Goal: Task Accomplishment & Management: Complete application form

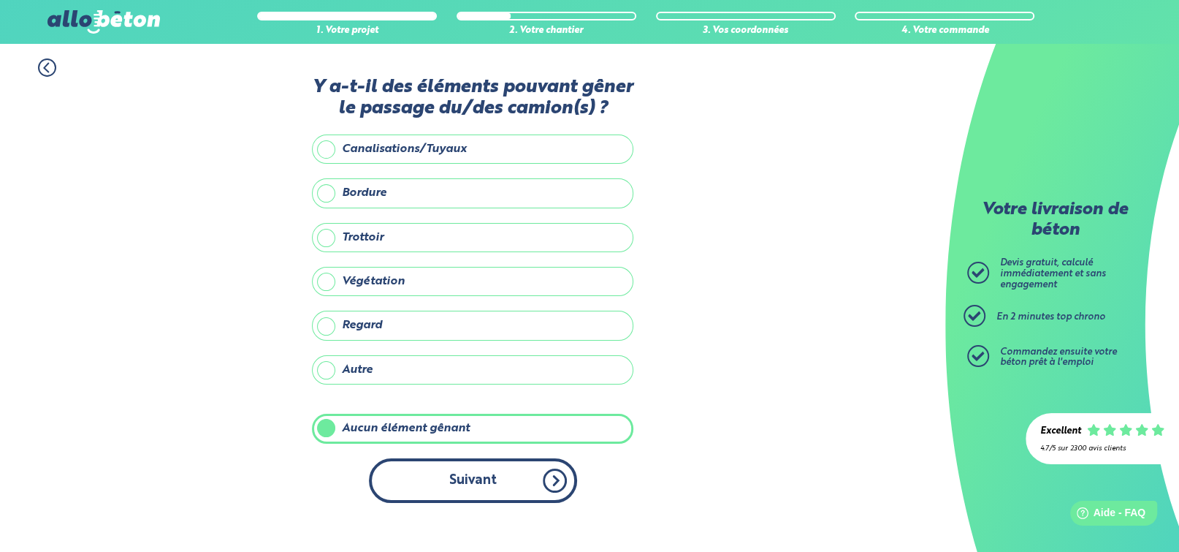
click at [474, 503] on button "Suivant" at bounding box center [473, 480] width 208 height 45
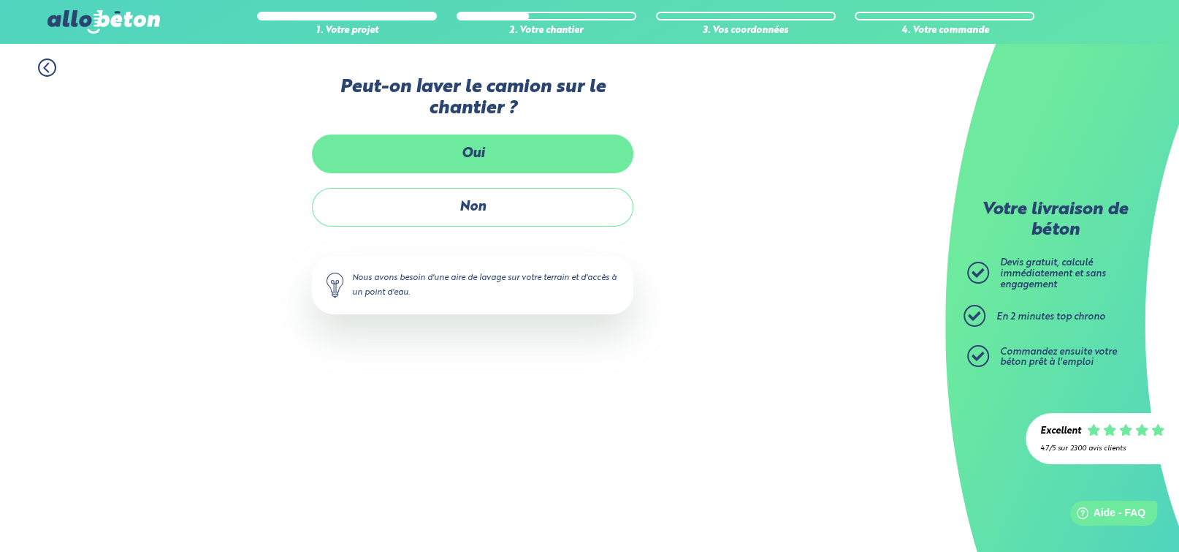
click at [505, 170] on label "Oui" at bounding box center [472, 153] width 321 height 39
click at [0, 0] on input "Oui" at bounding box center [0, 0] width 0 height 0
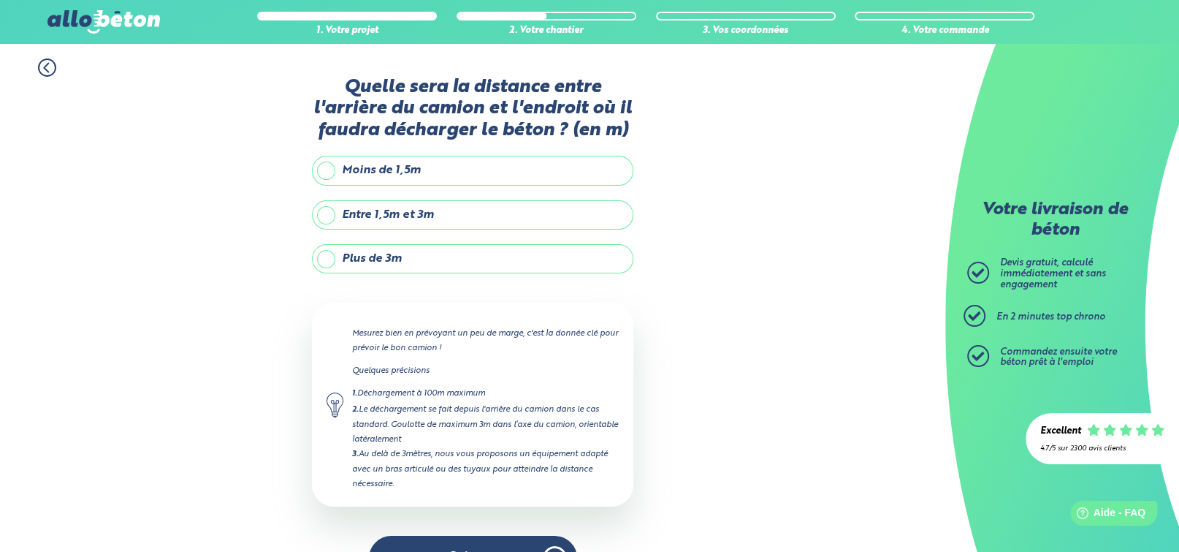
click at [380, 273] on label "Plus de 3m" at bounding box center [472, 258] width 321 height 29
click at [0, 0] on input "Plus de 3m" at bounding box center [0, 0] width 0 height 0
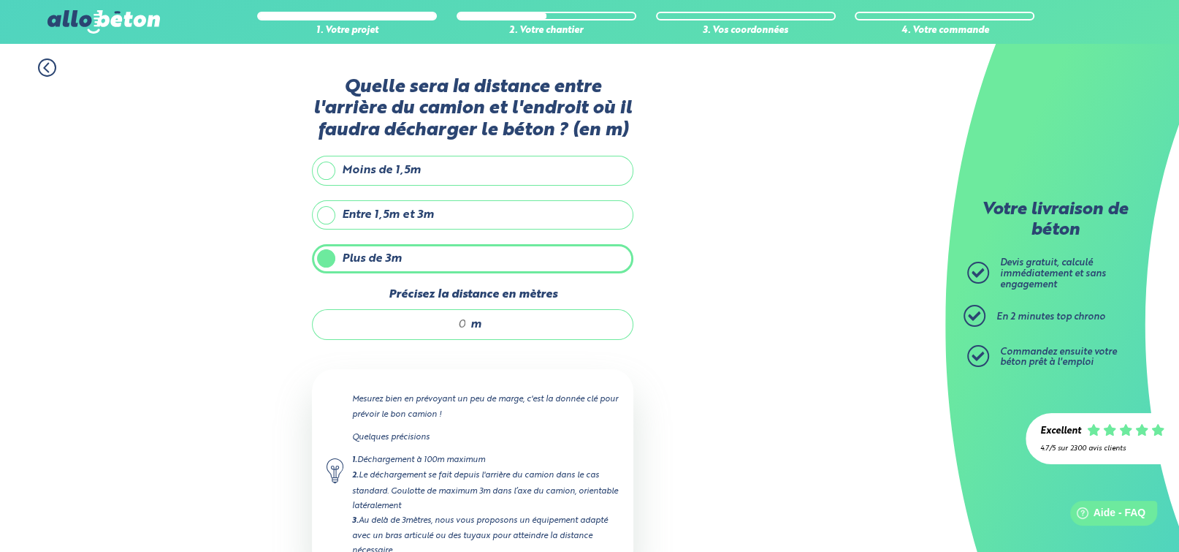
click at [330, 229] on label "Entre 1,5m et 3m" at bounding box center [472, 214] width 321 height 29
click at [0, 0] on input "Entre 1,5m et 3m" at bounding box center [0, 0] width 0 height 0
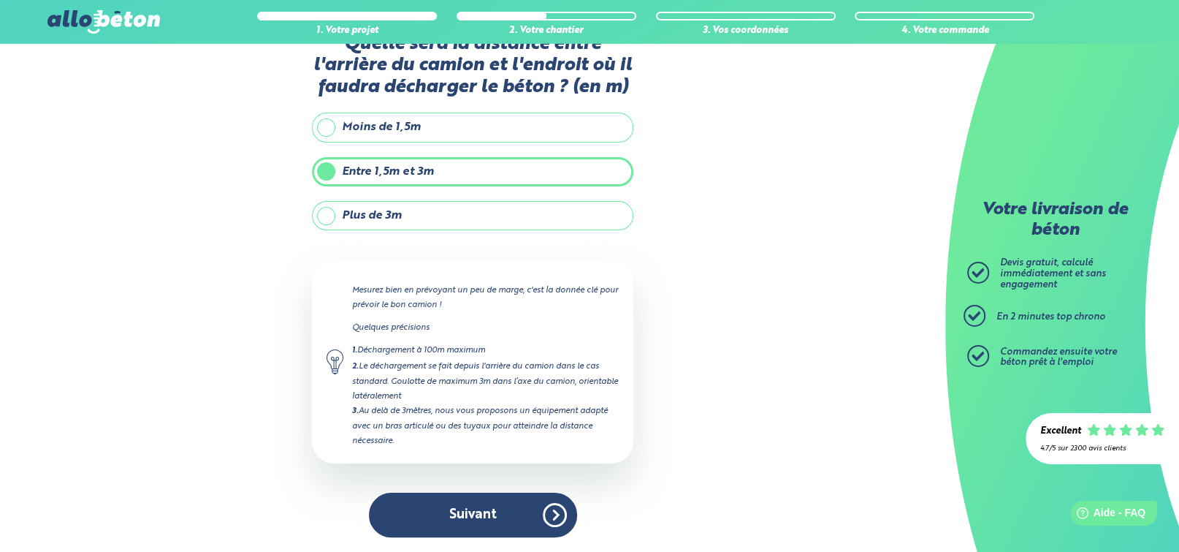
scroll to position [86, 0]
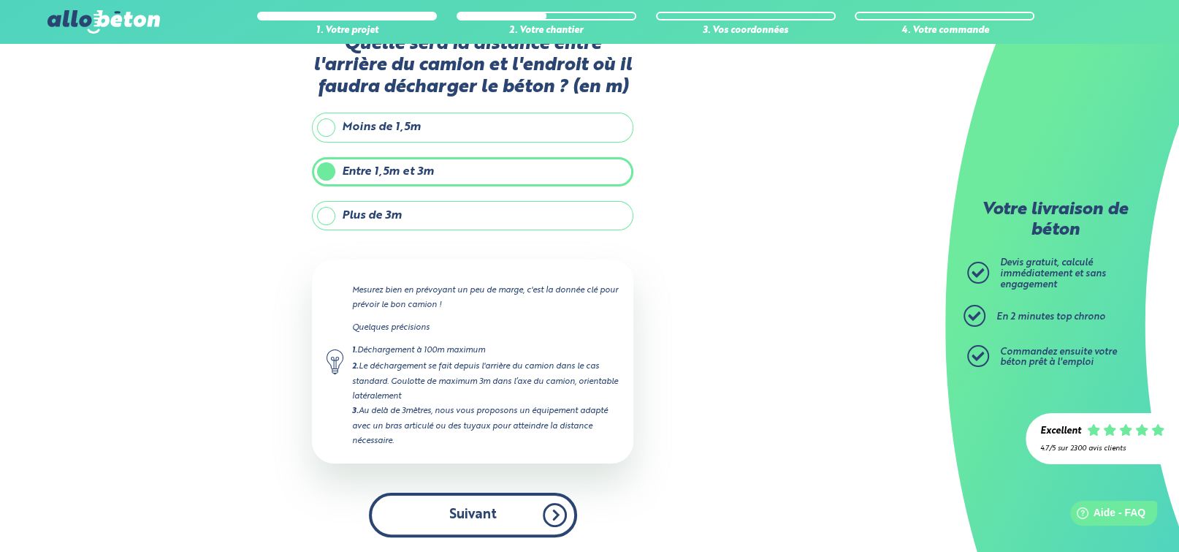
click at [463, 528] on button "Suivant" at bounding box center [473, 514] width 208 height 45
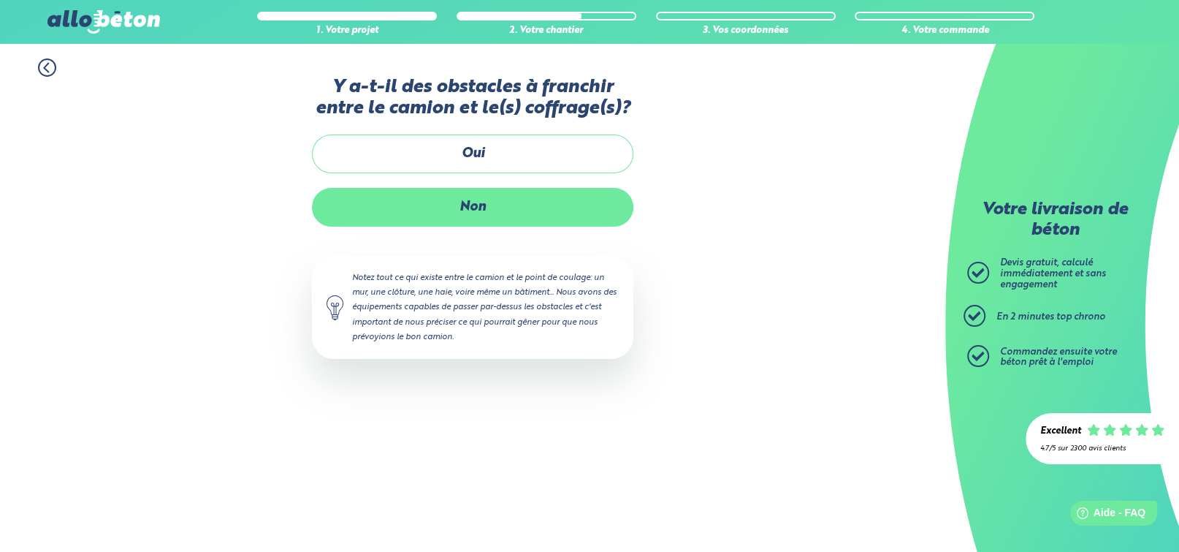
click at [474, 227] on label "Non" at bounding box center [472, 207] width 321 height 39
click at [0, 0] on input "Non" at bounding box center [0, 0] width 0 height 0
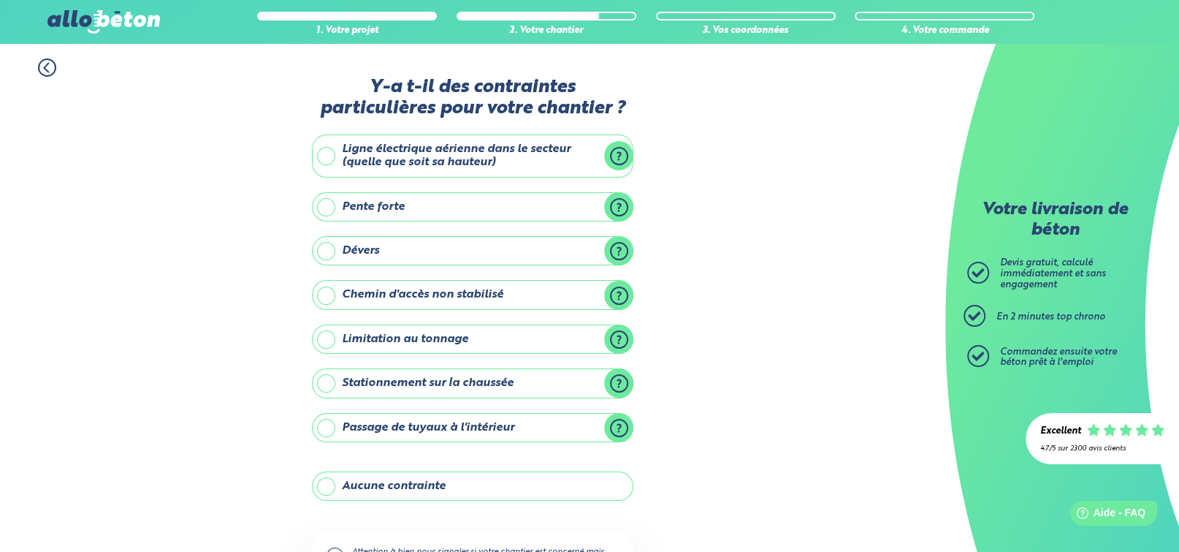
scroll to position [99, 0]
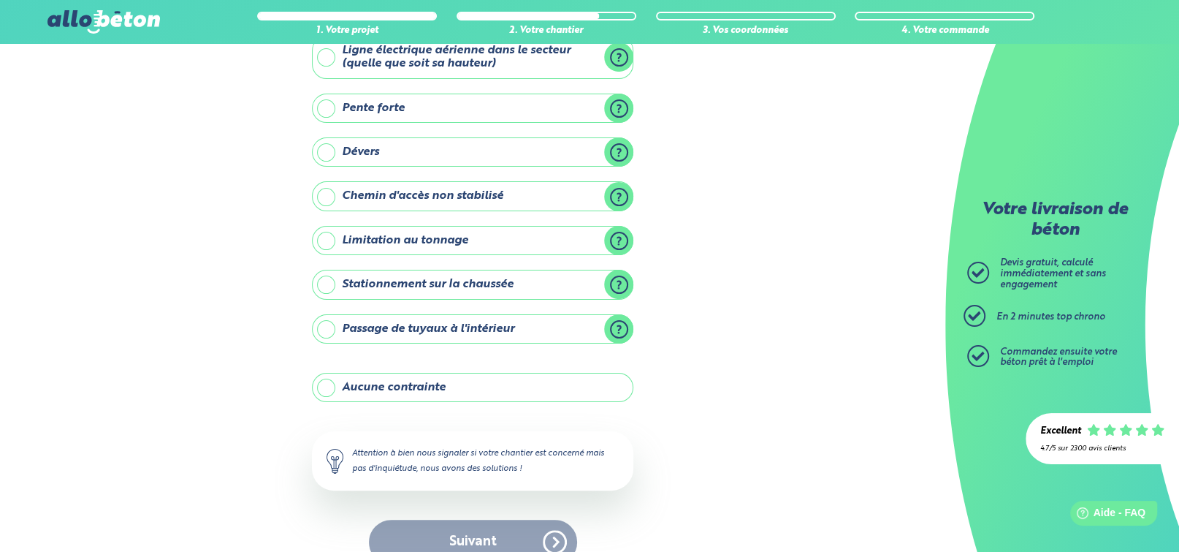
click at [327, 402] on label "Aucune contrainte" at bounding box center [472, 387] width 321 height 29
click at [0, 0] on input "Aucune contrainte" at bounding box center [0, 0] width 0 height 0
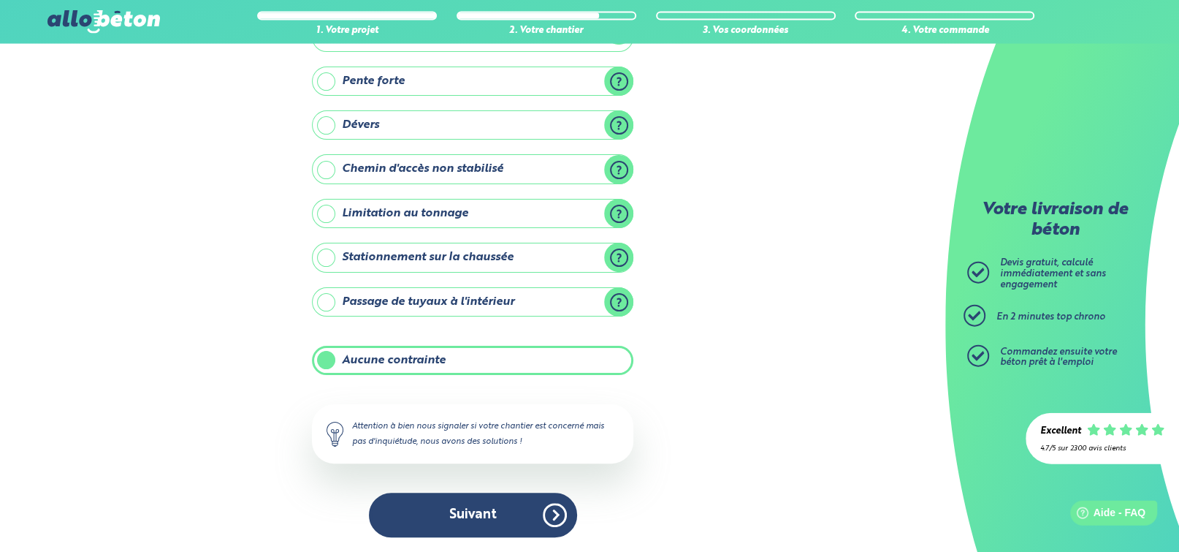
scroll to position [164, 0]
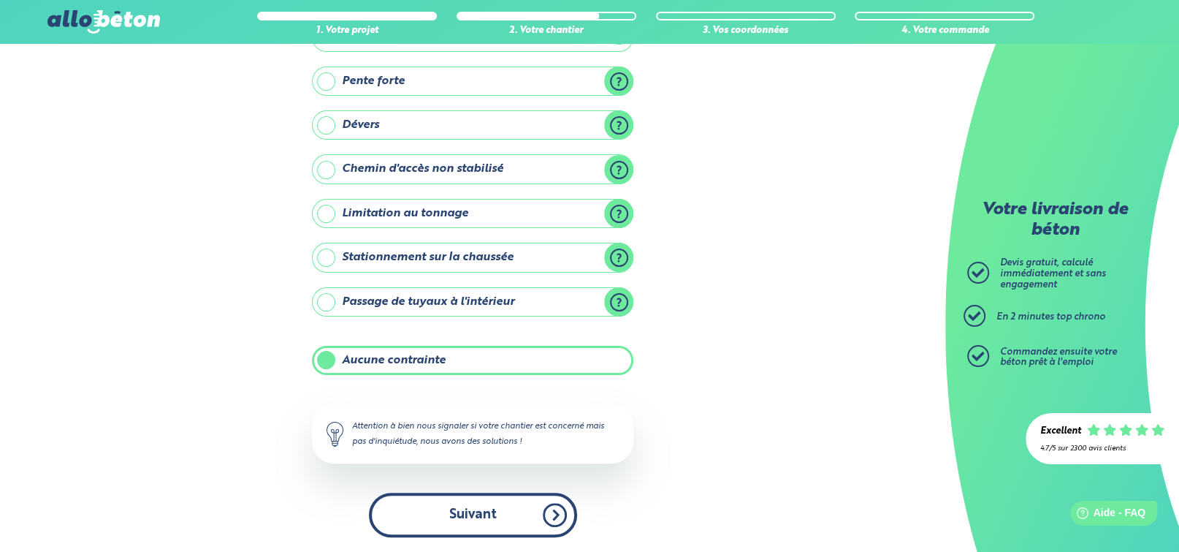
click at [442, 506] on button "Suivant" at bounding box center [473, 514] width 208 height 45
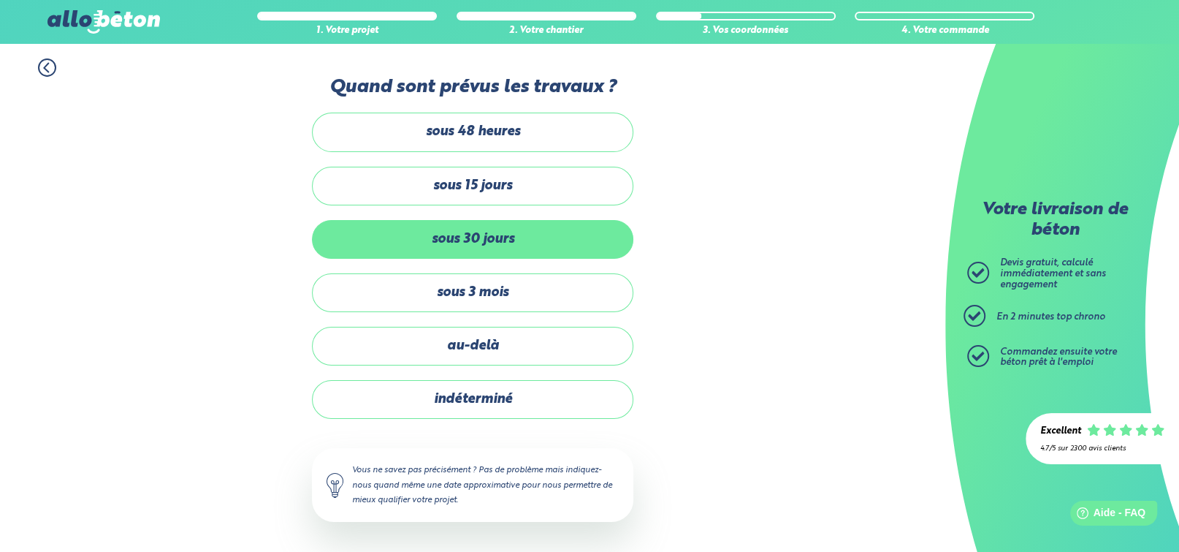
click at [447, 259] on label "sous 30 jours" at bounding box center [472, 239] width 321 height 39
click at [0, 0] on input "sous 30 jours" at bounding box center [0, 0] width 0 height 0
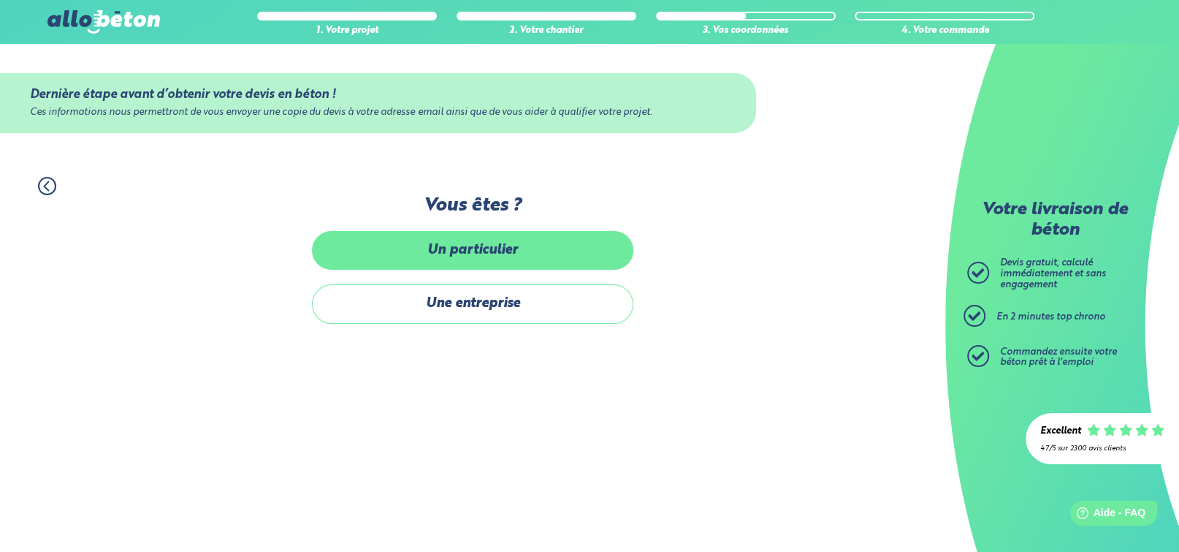
click at [501, 259] on label "Un particulier" at bounding box center [472, 250] width 321 height 39
click at [0, 0] on input "Un particulier" at bounding box center [0, 0] width 0 height 0
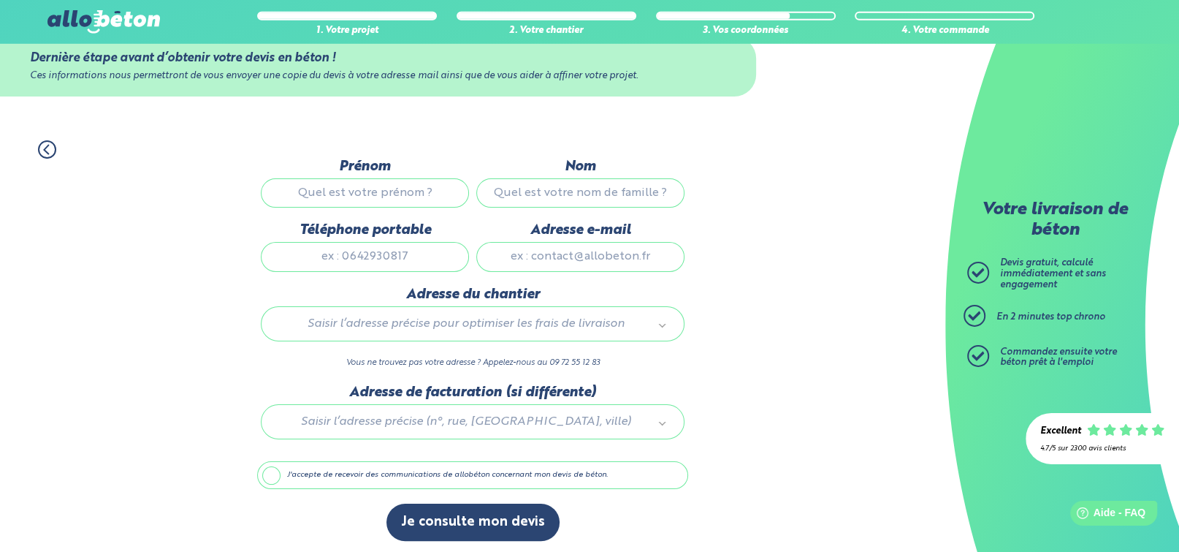
scroll to position [69, 0]
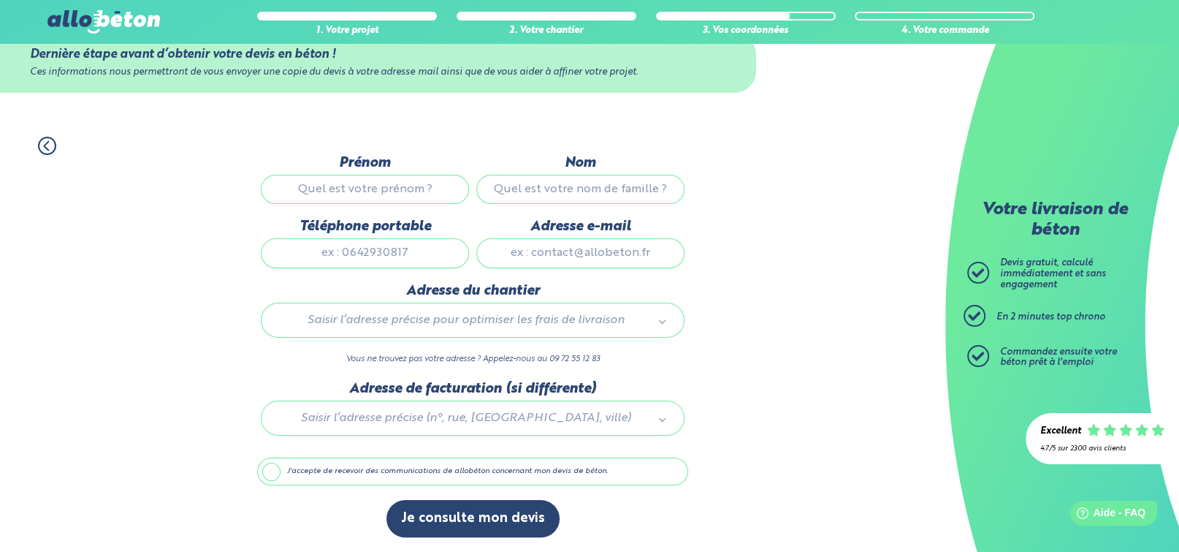
click at [306, 175] on input "Prénom" at bounding box center [365, 189] width 208 height 29
type input "[PERSON_NAME]"
click at [525, 175] on input "Nom" at bounding box center [580, 189] width 208 height 29
type input "goemaere"
click at [296, 239] on input "Téléphone portable" at bounding box center [365, 252] width 208 height 29
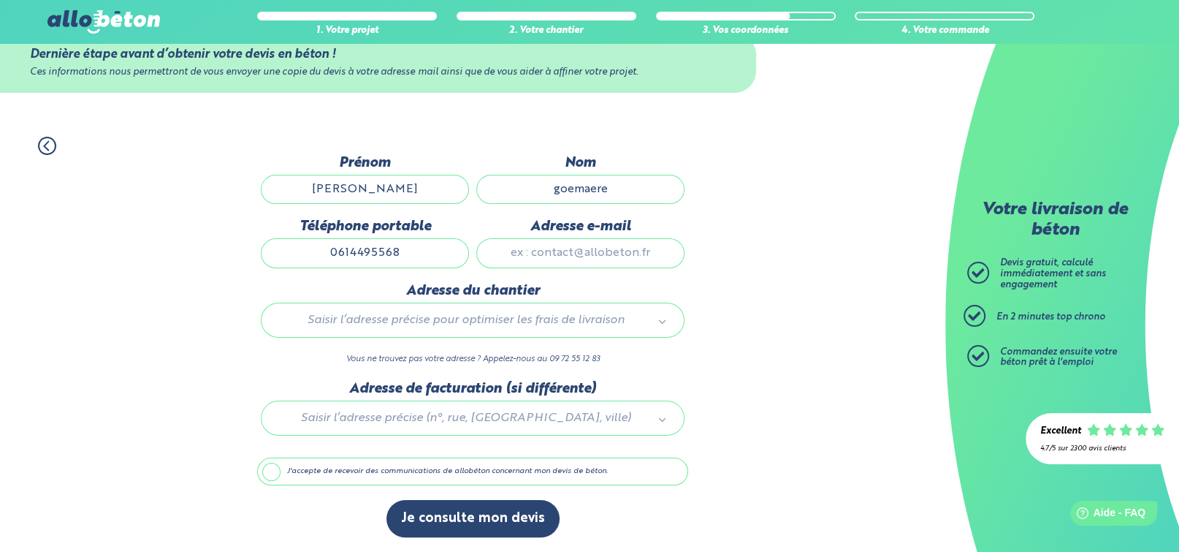
type input "0614495568"
click at [501, 238] on input "Adresse e-mail" at bounding box center [580, 252] width 208 height 29
type input "[EMAIL_ADDRESS][DOMAIN_NAME]"
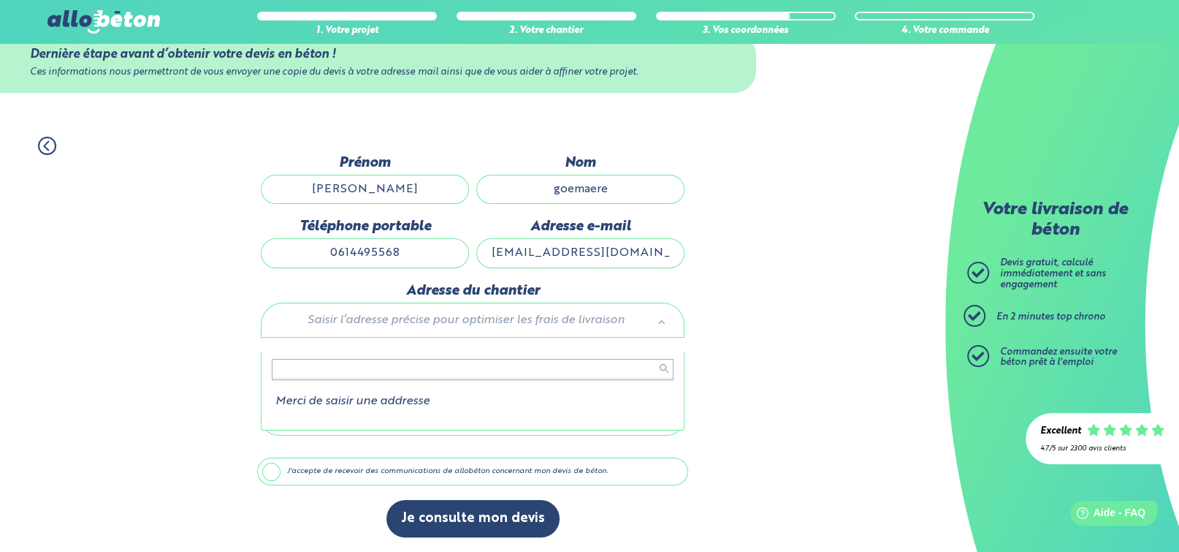
click at [306, 308] on body "09 72 55 12 83 Conseils et Appel Gratuits nos produits le béton prêt à l'emploi…" at bounding box center [589, 256] width 1179 height 592
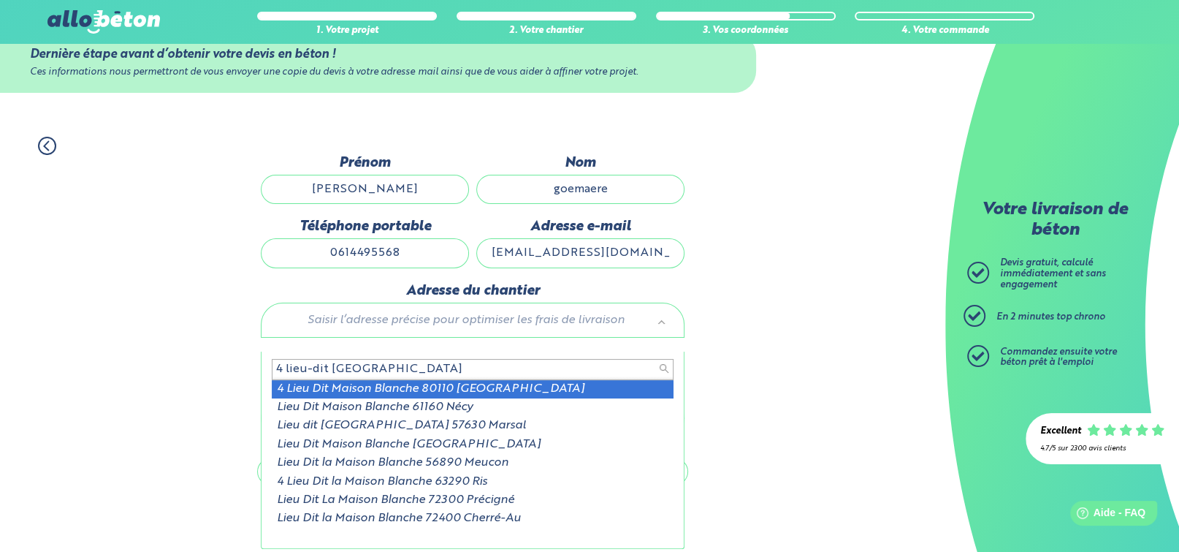
type input "4 lieu-dit [GEOGRAPHIC_DATA]"
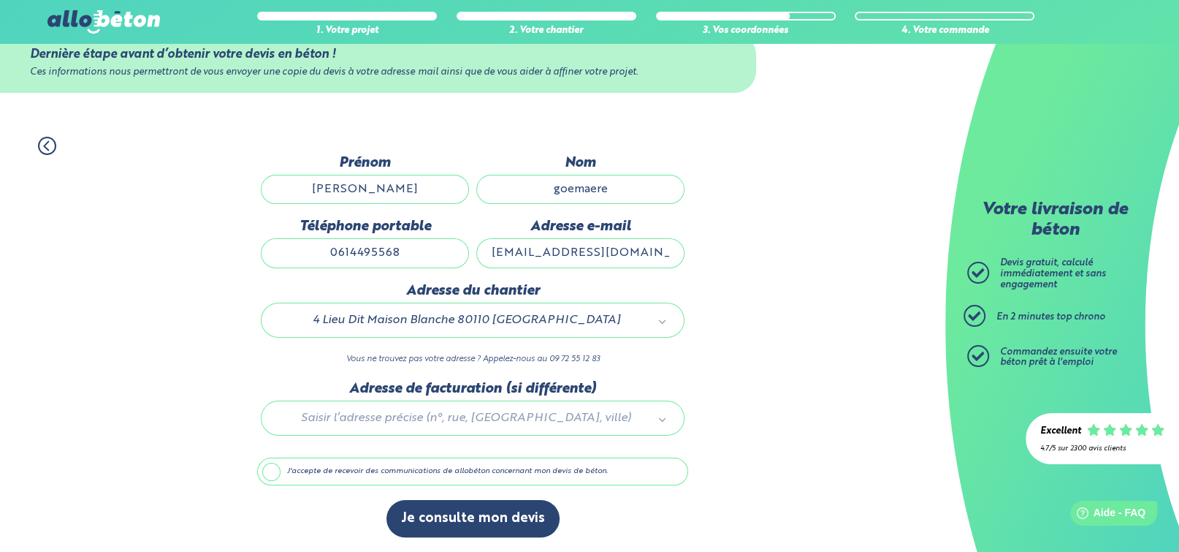
click at [269, 463] on label "J'accepte de recevoir des communications de allobéton concernant mon devis de b…" at bounding box center [472, 471] width 431 height 28
click at [0, 0] on input "J'accepte de recevoir des communications de allobéton concernant mon devis de b…" at bounding box center [0, 0] width 0 height 0
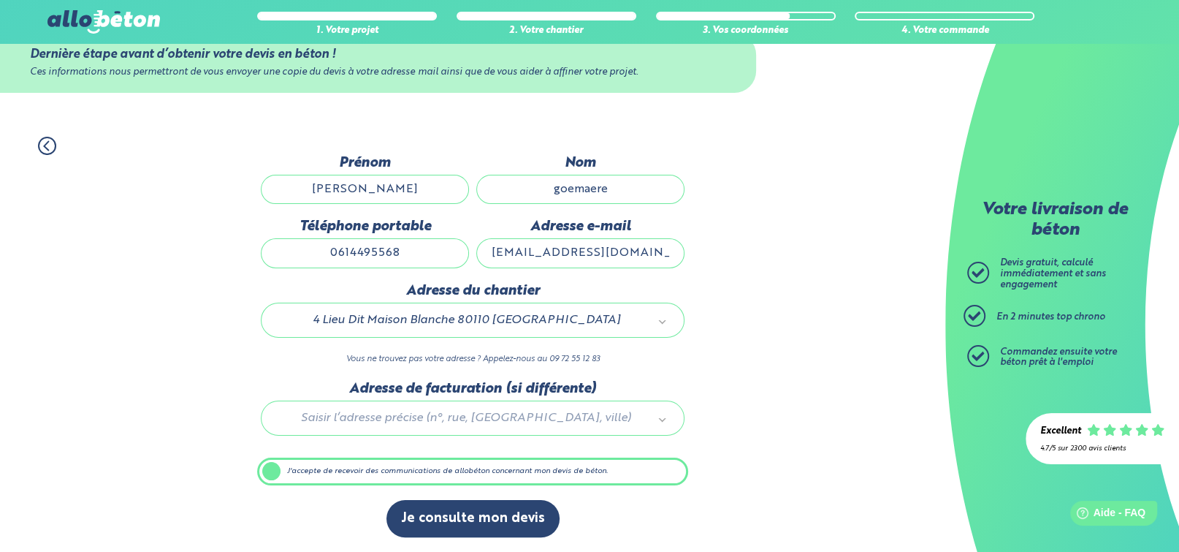
scroll to position [68, 0]
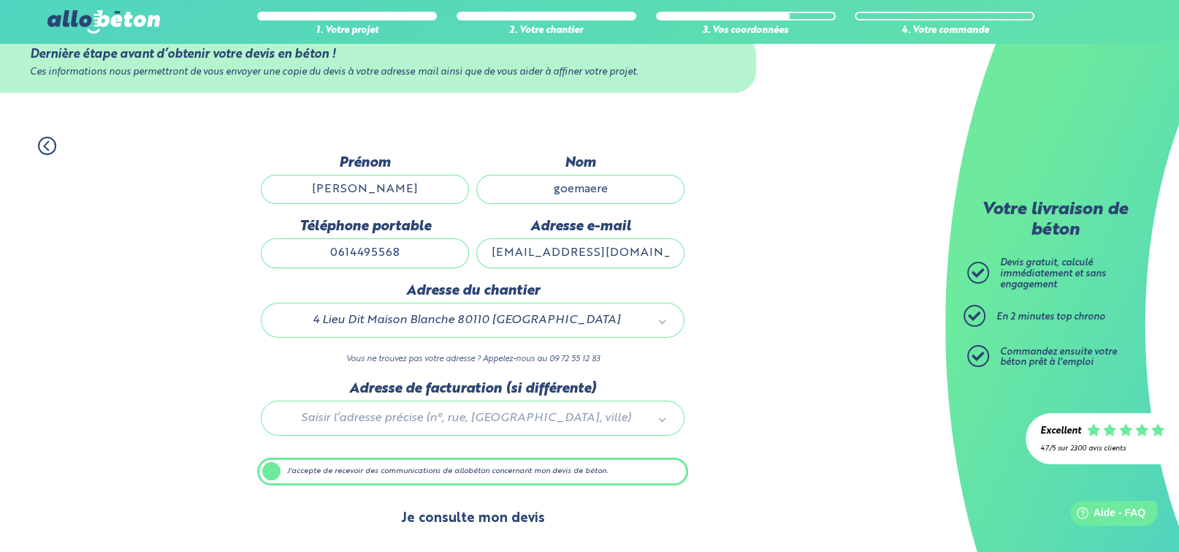
click at [495, 520] on button "Je consulte mon devis" at bounding box center [473, 518] width 173 height 37
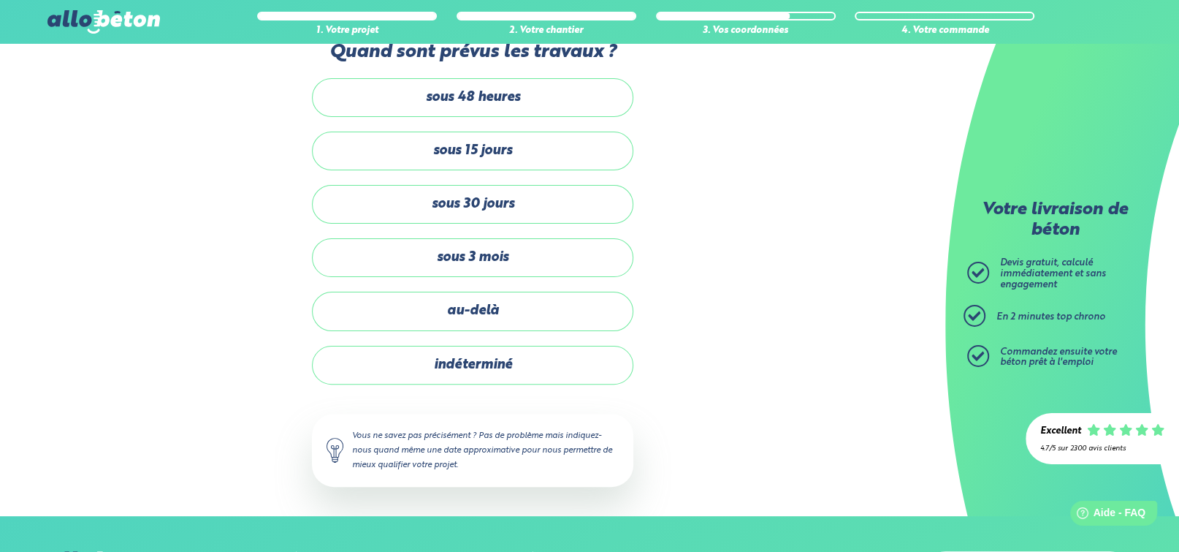
scroll to position [94, 0]
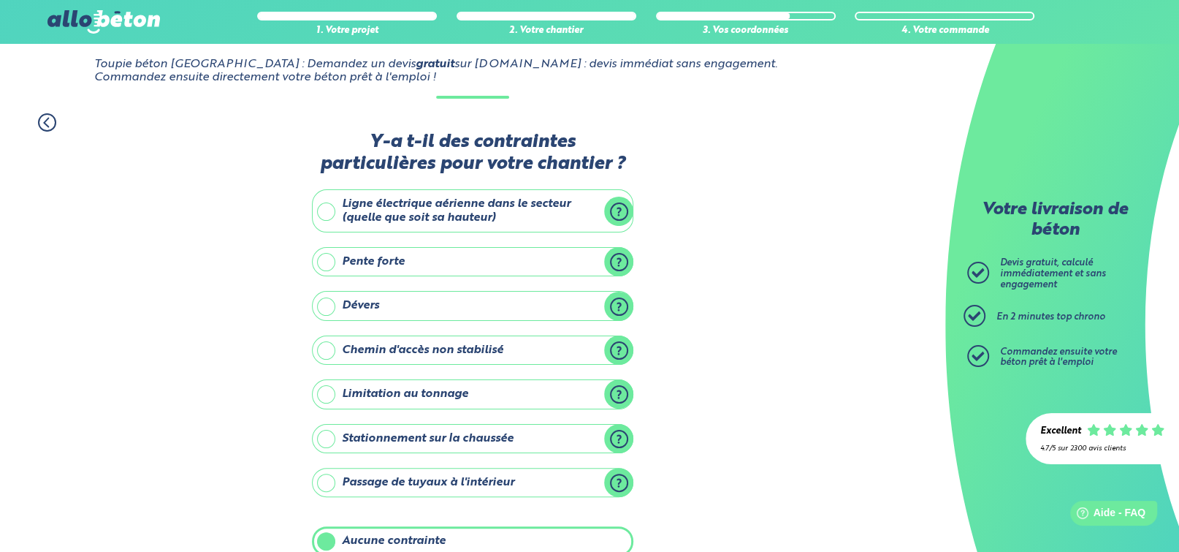
scroll to position [164, 0]
